Goal: Task Accomplishment & Management: Manage account settings

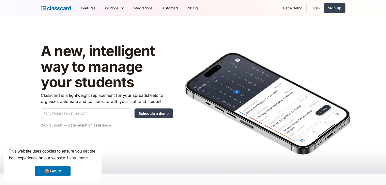
click at [314, 10] on link "Login" at bounding box center [315, 7] width 17 height 11
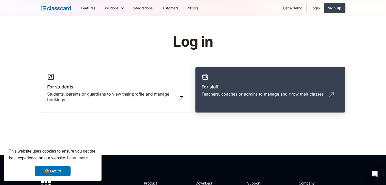
click at [233, 103] on link "For staff Teachers, coaches or admins to manage and grow their classes" at bounding box center [270, 90] width 150 height 46
